Goal: Check status: Check status

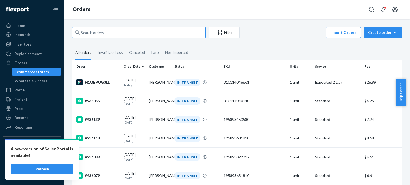
click at [99, 33] on input "text" at bounding box center [138, 32] width 133 height 11
paste input "[PERSON_NAME]"
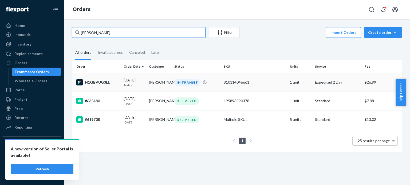
type input "[PERSON_NAME]"
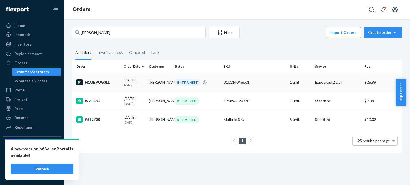
click at [162, 82] on td "[PERSON_NAME]" at bounding box center [159, 82] width 25 height 19
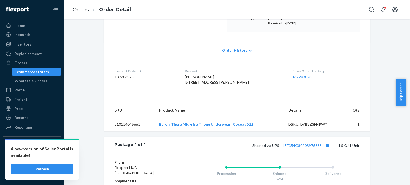
scroll to position [160, 0]
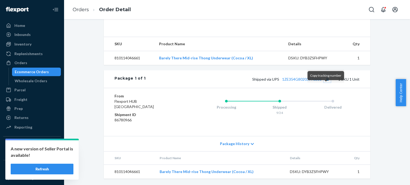
click at [326, 83] on button "Copy tracking number" at bounding box center [327, 79] width 7 height 7
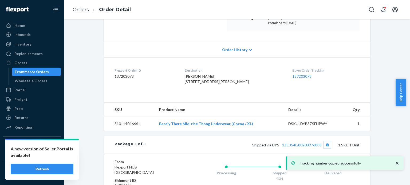
scroll to position [107, 0]
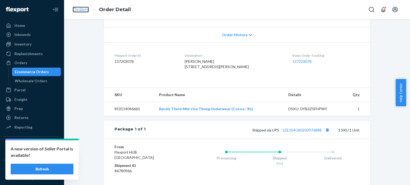
click at [82, 10] on link "Orders" at bounding box center [81, 10] width 16 height 6
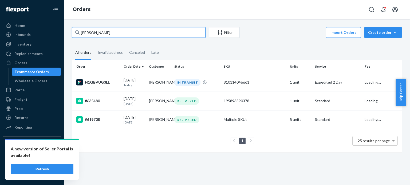
click at [128, 35] on input "[PERSON_NAME]" at bounding box center [138, 32] width 133 height 11
paste input "[PERSON_NAME]"
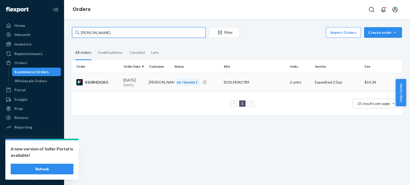
type input "[PERSON_NAME]"
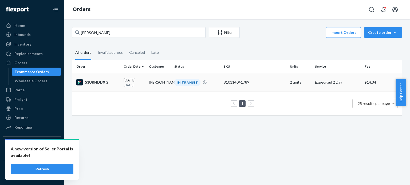
click at [253, 81] on div "810114041789" at bounding box center [255, 82] width 62 height 5
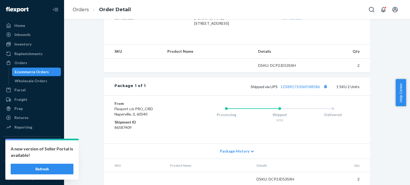
scroll to position [153, 0]
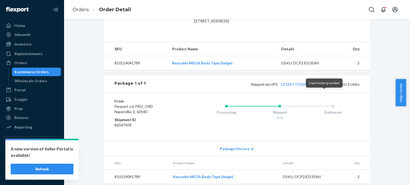
click at [325, 88] on button "Copy tracking number" at bounding box center [325, 84] width 7 height 7
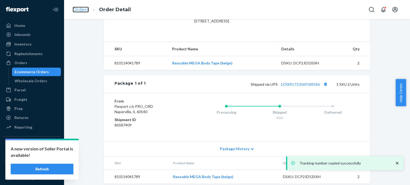
click at [87, 8] on link "Orders" at bounding box center [81, 10] width 16 height 6
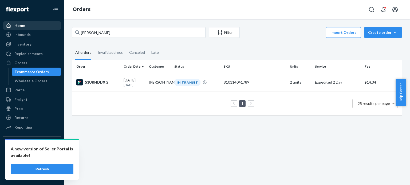
click at [25, 26] on div "Home" at bounding box center [32, 25] width 57 height 7
